Goal: Find specific page/section: Find specific page/section

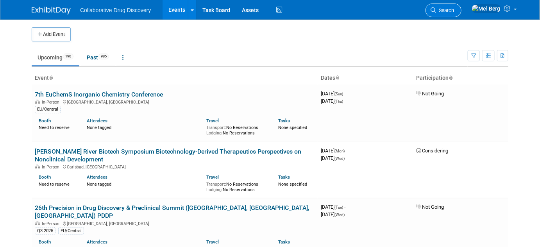
click at [454, 8] on span "Search" at bounding box center [445, 10] width 18 height 6
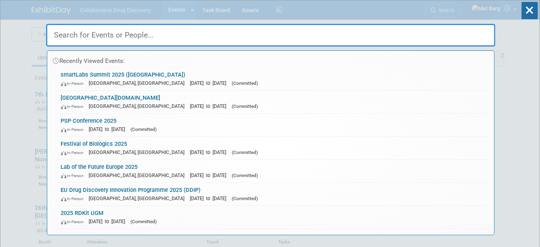
paste input "Festival of Biologics"
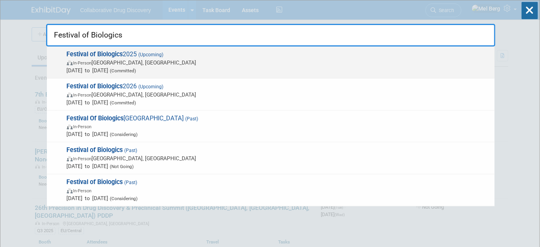
type input "Festival of Biologics"
click at [104, 54] on strong "Festival of Biologics" at bounding box center [95, 53] width 56 height 7
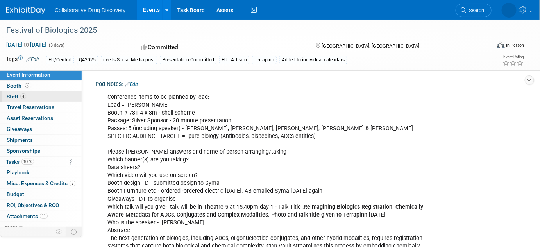
click at [13, 95] on span "Staff 4" at bounding box center [17, 96] width 20 height 6
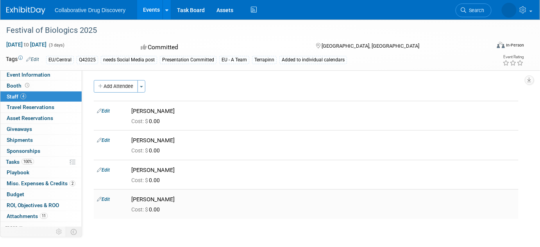
copy div "Edit Dimitris Tsionos Cost: $ 0.00 Edit Joanna Deek Cost: $ 0.00 Edit Mark Hard…"
drag, startPoint x: 88, startPoint y: 104, endPoint x: 206, endPoint y: 202, distance: 153.8
click at [206, 202] on div "Pod Notes: Edit Conference items to be planned by lead: Lead = Dimitris Booth #…" at bounding box center [303, 150] width 442 height 161
